Goal: Task Accomplishment & Management: Use online tool/utility

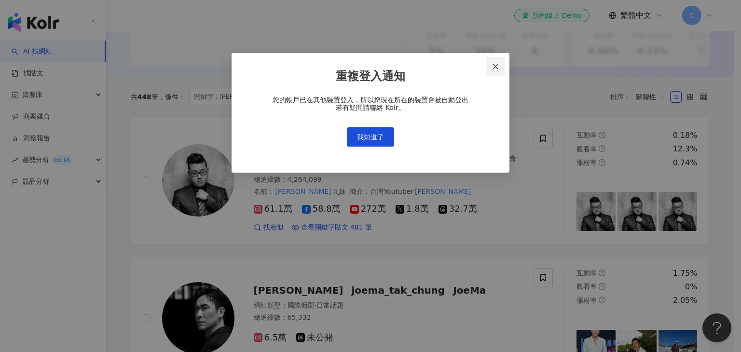
click at [496, 69] on icon "close" at bounding box center [496, 67] width 8 height 8
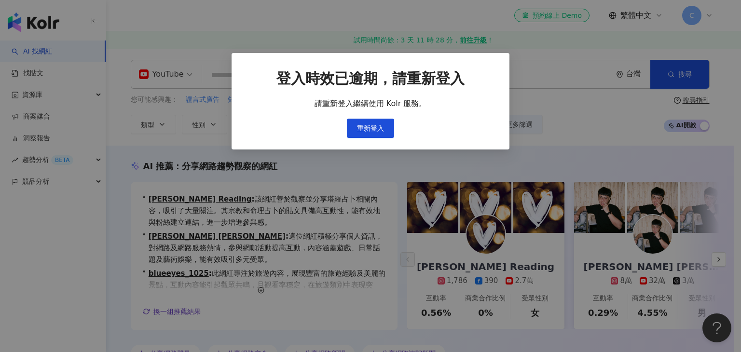
click at [377, 118] on div "登入時效已逾期，請重新登入 請重新登入繼續使用 Kolr 服務。 重新登入" at bounding box center [370, 104] width 247 height 70
click at [381, 132] on span "重新登入" at bounding box center [370, 129] width 27 height 8
